Goal: Information Seeking & Learning: Learn about a topic

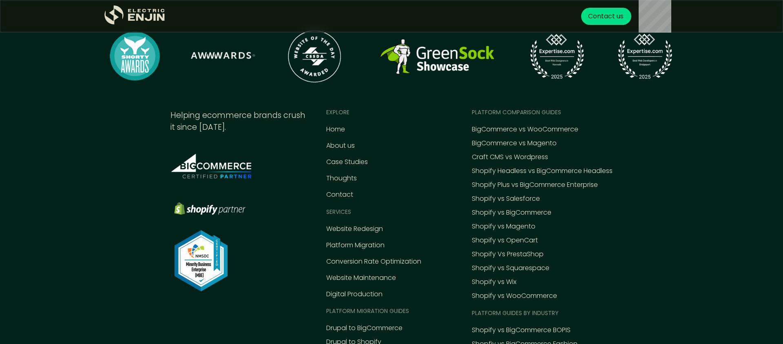
scroll to position [3691, 0]
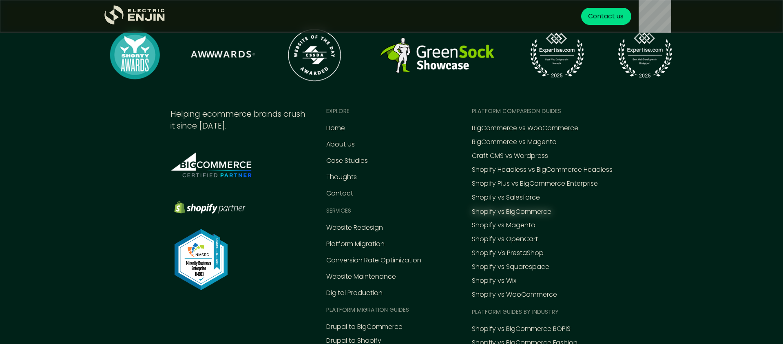
click at [525, 214] on div "Shopify vs BigCommerce" at bounding box center [512, 212] width 80 height 10
click at [567, 171] on div "Shopify Headless vs BigCommerce Headless" at bounding box center [542, 170] width 141 height 10
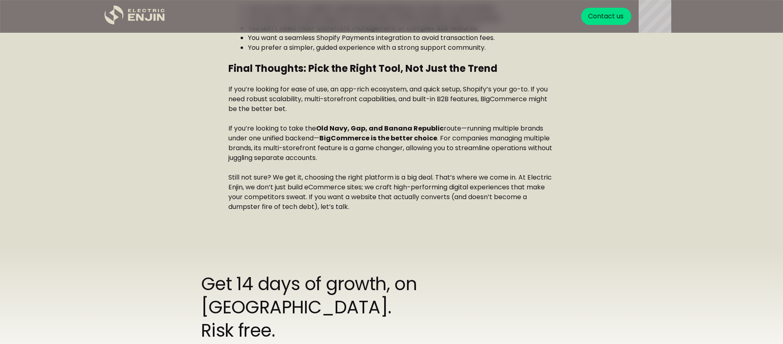
scroll to position [1594, 0]
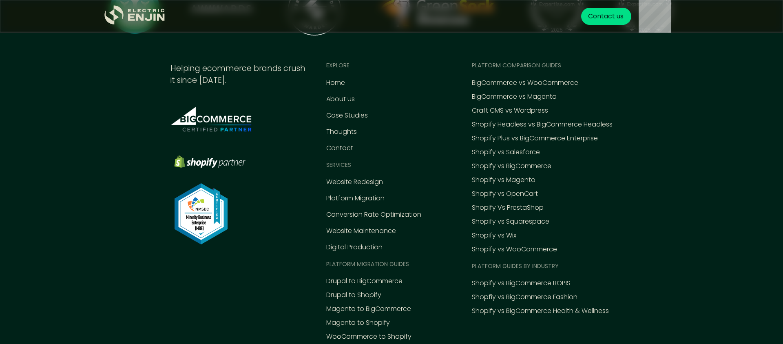
scroll to position [2495, 0]
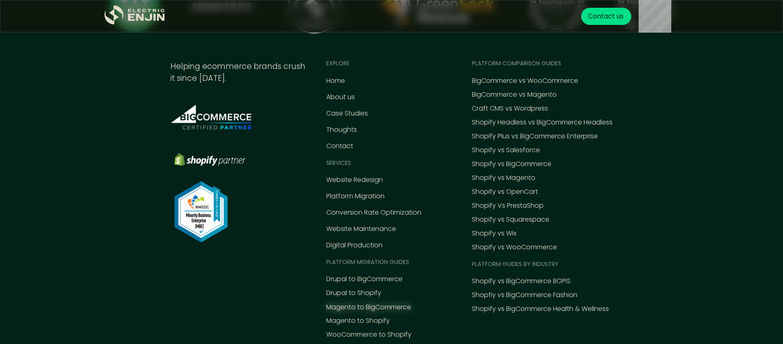
click at [384, 302] on div "Magento to BigCommerce" at bounding box center [368, 307] width 85 height 10
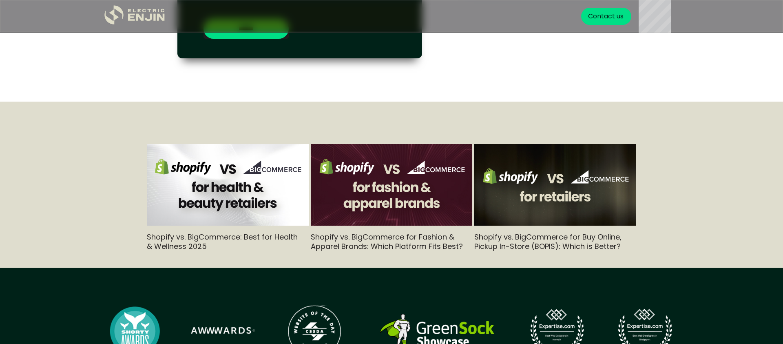
scroll to position [2153, 0]
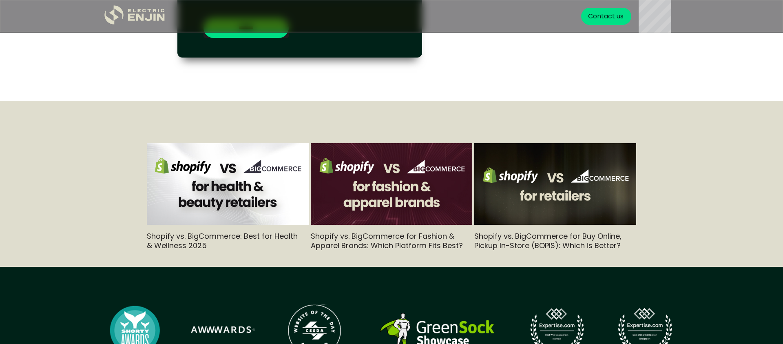
click at [369, 186] on img at bounding box center [392, 183] width 162 height 91
